Goal: Communication & Community: Answer question/provide support

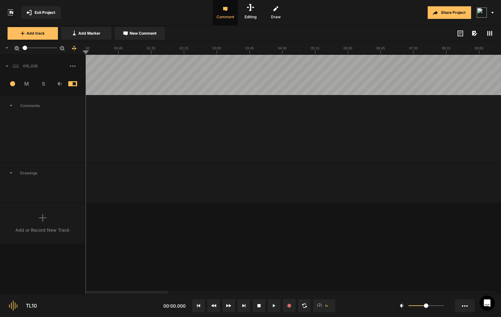
drag, startPoint x: 0, startPoint y: 0, endPoint x: 193, endPoint y: 188, distance: 269.4
click at [274, 305] on icon at bounding box center [274, 305] width 3 height 3
click at [196, 305] on button at bounding box center [198, 305] width 13 height 13
click at [199, 308] on button at bounding box center [198, 305] width 13 height 13
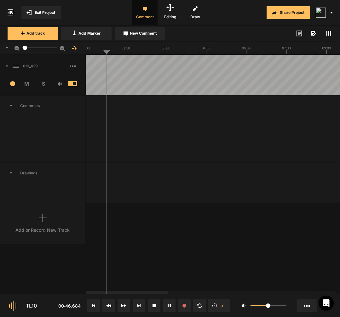
click at [94, 304] on icon at bounding box center [93, 305] width 3 height 3
click at [138, 247] on div "tl10_429 12 M S Comments Drawings Add or Record New Track" at bounding box center [170, 174] width 340 height 239
click at [94, 303] on button at bounding box center [93, 305] width 13 height 13
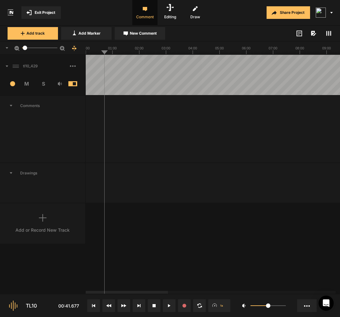
click at [146, 38] on button "New Comment" at bounding box center [140, 33] width 50 height 13
click at [117, 111] on div "00:42" at bounding box center [115, 112] width 11 height 6
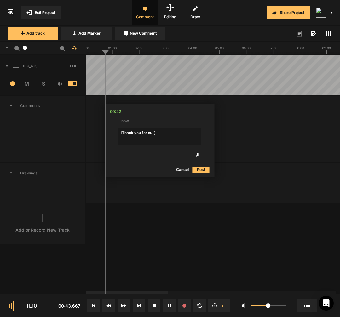
click at [170, 136] on textarea "[Thank you for su-]" at bounding box center [159, 136] width 83 height 17
click at [147, 133] on textarea "[Thank you for su-] for most for having me" at bounding box center [159, 136] width 83 height 17
click at [153, 134] on textarea "Thank you for] su-] for most for having me" at bounding box center [159, 136] width 83 height 17
type textarea "Thank you for [su-] for most for having me"
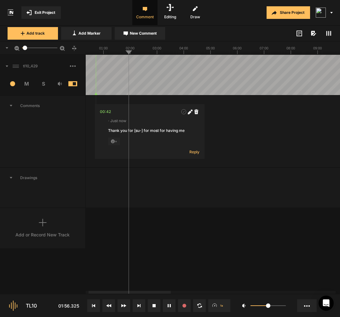
click at [104, 114] on div "00:42" at bounding box center [105, 112] width 11 height 6
click at [150, 34] on span "New Comment" at bounding box center [143, 34] width 27 height 6
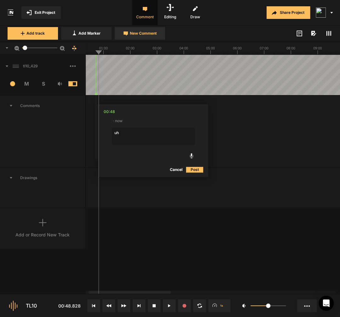
type textarea "uh,"
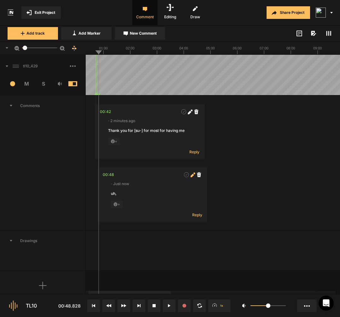
click at [192, 175] on icon at bounding box center [191, 174] width 3 height 3
type textarea "uhm"
click at [106, 176] on div "00:48" at bounding box center [108, 175] width 11 height 6
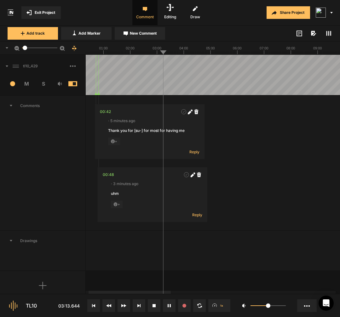
click at [148, 33] on span "New Comment" at bounding box center [143, 34] width 27 height 6
type textarea "spanish?"
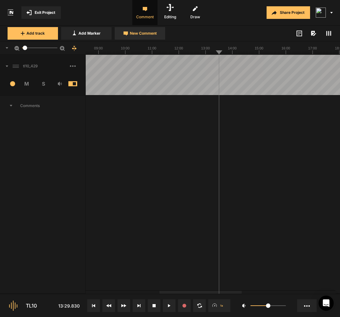
click at [150, 34] on span "New Comment" at bounding box center [143, 34] width 27 height 6
click at [263, 133] on textarea "[It's it's become it is interesting" at bounding box center [273, 136] width 83 height 17
type textarea "[It's it's become] it is interesting"
click at [313, 113] on icon at bounding box center [311, 112] width 3 height 3
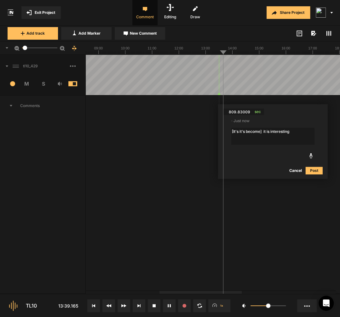
click at [301, 133] on textarea "[It's it's become] it is interesting" at bounding box center [272, 136] width 83 height 17
type textarea "[It's it's become] it is interesting to have that lens"
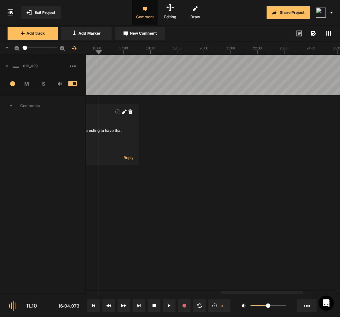
click at [97, 84] on div at bounding box center [304, 75] width 1270 height 40
click at [148, 37] on button "New Comment" at bounding box center [140, 33] width 50 height 13
click at [149, 131] on textarea "And which" at bounding box center [151, 136] width 83 height 17
click at [160, 133] on textarea "And which then allows me, it first started with me, like," at bounding box center [151, 136] width 83 height 17
type textarea "[And which then allows me], it first started with me, like,"
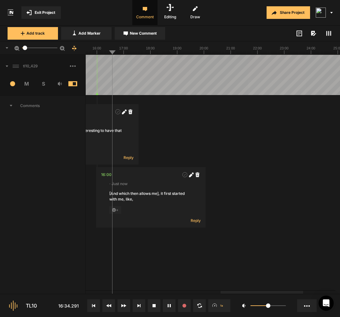
click at [105, 85] on div at bounding box center [304, 75] width 1270 height 40
click at [131, 34] on span "New Comment" at bounding box center [143, 34] width 27 height 6
click at [138, 138] on textarea at bounding box center [162, 136] width 83 height 17
click at [163, 134] on textarea "[am show]" at bounding box center [162, 136] width 83 height 17
click at [179, 130] on textarea "[am show] am able to" at bounding box center [162, 136] width 83 height 17
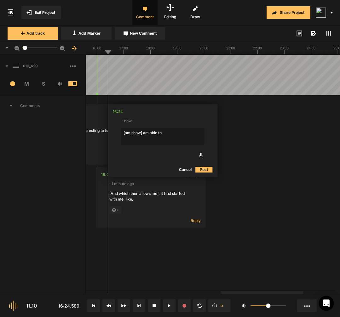
type textarea "[am show] am able to show up to the world in my family"
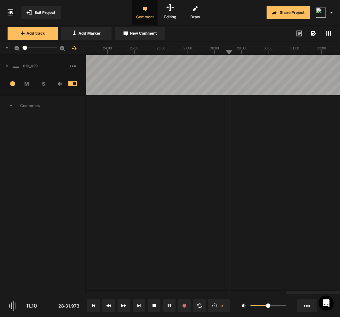
click at [162, 78] on div at bounding box center [101, 75] width 1270 height 40
click at [145, 204] on div "00:42 · 37 minutes ago Thank you for [su-] for most for having me + Reply 00:48…" at bounding box center [101, 232] width 1270 height 272
click at [224, 116] on html "Exit Project Comment Editing Draw Share Project Add track Add Marker New Commen…" at bounding box center [170, 158] width 340 height 317
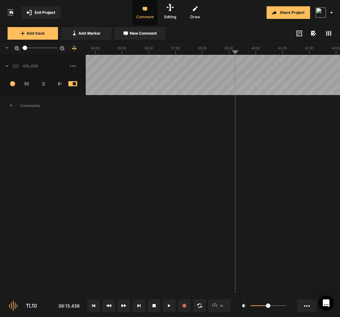
click at [142, 32] on span "New Comment" at bounding box center [143, 34] width 27 height 6
type textarea "uhm"
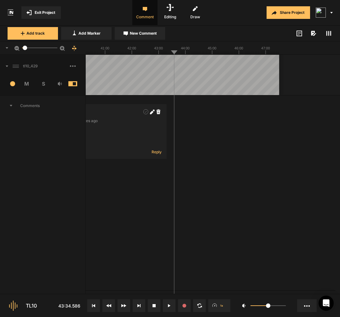
click at [158, 38] on button "New Comment" at bounding box center [140, 33] width 50 height 13
click at [69, 225] on div "Comments" at bounding box center [43, 231] width 86 height 273
click at [244, 139] on textarea "[and it becomes]" at bounding box center [226, 136] width 83 height 17
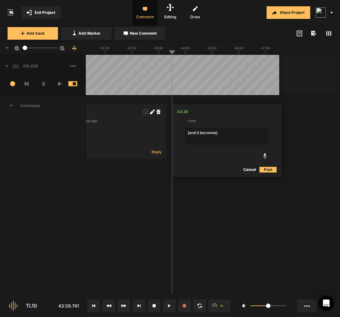
paste textarea "and it can"
click at [251, 127] on nt-edit-comment "43:29 · now [and it becomes] and it can Cancel Post" at bounding box center [227, 140] width 110 height 73
click at [251, 136] on textarea "[and it becomes] and it can" at bounding box center [226, 136] width 83 height 17
paste textarea "become"
type textarea "[and it becomes] and it can become"
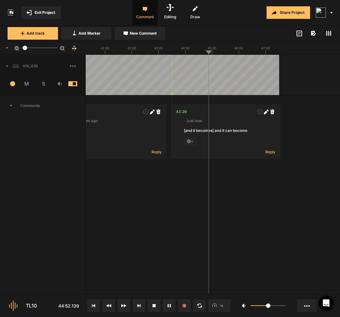
click at [184, 110] on div "43:29" at bounding box center [181, 112] width 11 height 6
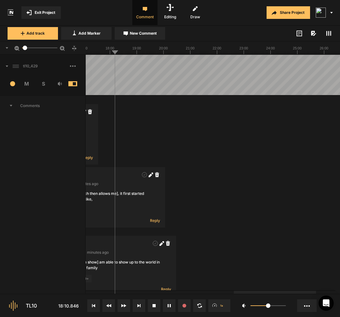
click at [113, 87] on div at bounding box center [263, 75] width 1270 height 40
click at [140, 36] on button "New Comment" at bounding box center [140, 33] width 50 height 13
type textarea "[my pati-] my clients"
click at [125, 112] on div "18:08" at bounding box center [123, 112] width 10 height 6
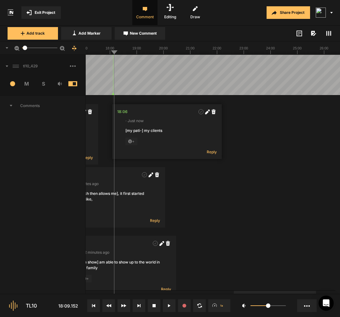
click at [113, 95] on polygon at bounding box center [113, 94] width 3 height 3
click at [124, 114] on div "18:06" at bounding box center [122, 112] width 10 height 6
click at [114, 95] on polygon at bounding box center [113, 94] width 3 height 3
click at [125, 111] on div "18:08" at bounding box center [123, 112] width 10 height 6
click at [114, 94] on polygon at bounding box center [113, 94] width 3 height 3
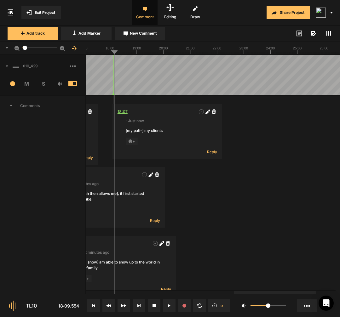
click at [122, 113] on div "18:07" at bounding box center [122, 112] width 10 height 6
click at [122, 112] on div "18:07" at bounding box center [122, 112] width 10 height 6
click at [114, 94] on polygon at bounding box center [113, 94] width 3 height 3
click at [122, 113] on div "18:07" at bounding box center [122, 112] width 10 height 6
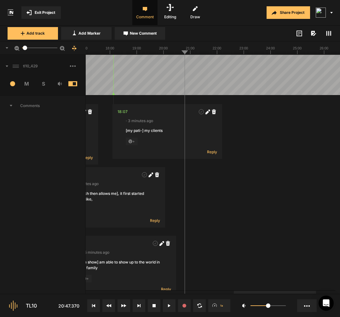
click at [181, 88] on div at bounding box center [263, 75] width 1270 height 40
click at [142, 38] on button "New Comment" at bounding box center [140, 33] width 50 height 13
type textarea "uhm"
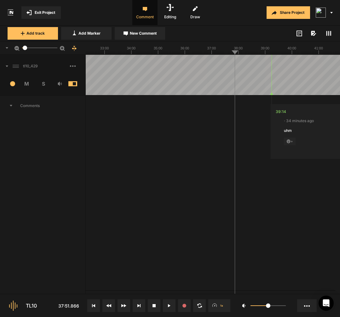
click at [141, 37] on button "New Comment" at bounding box center [140, 33] width 50 height 13
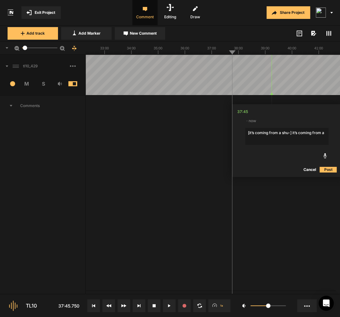
type textarea "[it’s coming from a shu-] it’s coming from a"
click at [306, 170] on button "Cancel" at bounding box center [309, 170] width 20 height 8
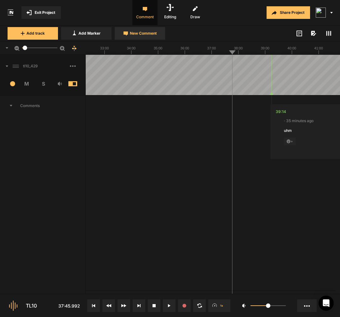
click at [150, 36] on span "New Comment" at bounding box center [143, 34] width 27 height 6
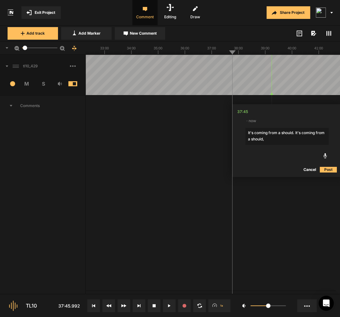
click at [293, 132] on textarea "It's coming from a should. It's coming from a should," at bounding box center [286, 136] width 83 height 17
type textarea "[It's coming from a should]. It's coming from a should,"
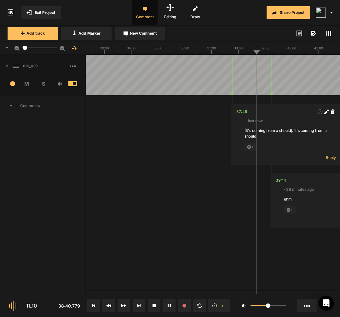
drag, startPoint x: 293, startPoint y: 133, endPoint x: 299, endPoint y: 126, distance: 8.9
click at [299, 126] on nt-comment "37:45 · Just now [It's coming from a should]. It's coming from a should, + Reply" at bounding box center [286, 134] width 110 height 60
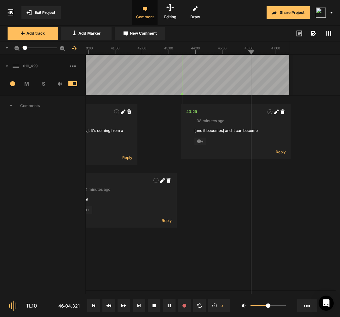
click at [74, 66] on icon at bounding box center [73, 65] width 6 height 1
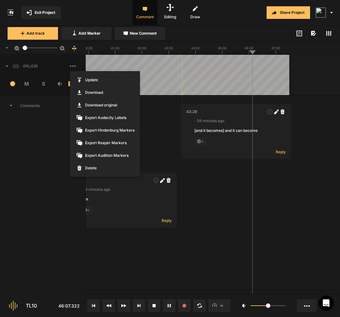
click at [102, 142] on span "Export Reaper Markers" at bounding box center [105, 143] width 70 height 13
